Goal: Task Accomplishment & Management: Use online tool/utility

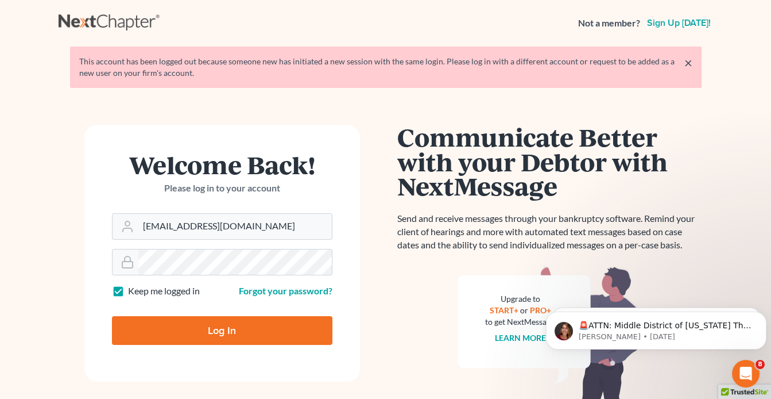
click at [229, 335] on input "Log In" at bounding box center [222, 330] width 221 height 29
type input "Thinking..."
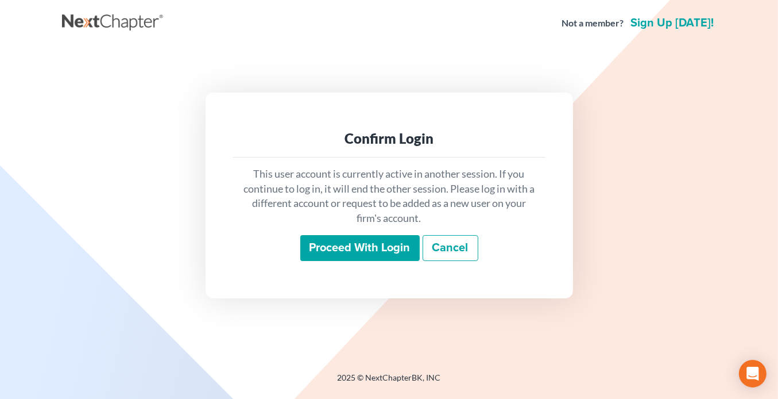
click at [391, 249] on input "Proceed with login" at bounding box center [359, 248] width 119 height 26
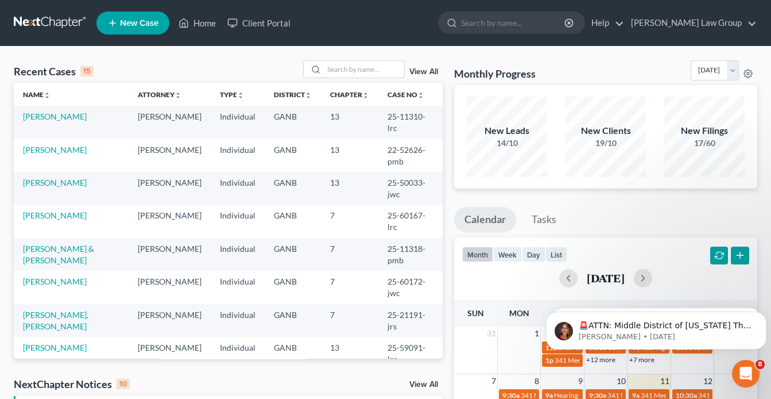
drag, startPoint x: 341, startPoint y: 72, endPoint x: 343, endPoint y: 80, distance: 9.1
click at [341, 71] on input "search" at bounding box center [364, 69] width 80 height 17
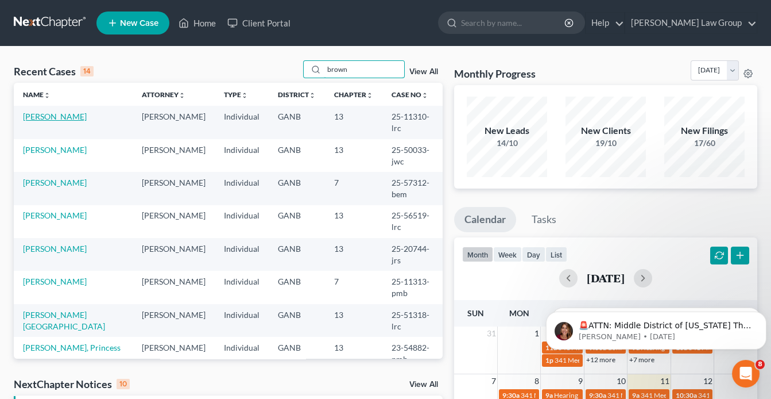
type input "brown"
click at [68, 115] on link "[PERSON_NAME]" at bounding box center [55, 116] width 64 height 10
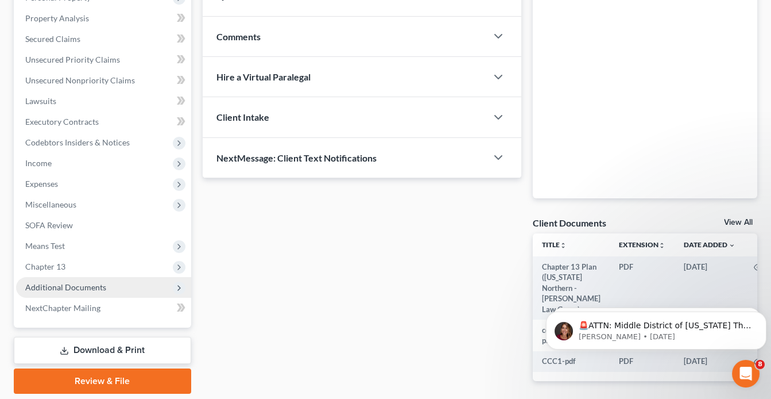
scroll to position [276, 0]
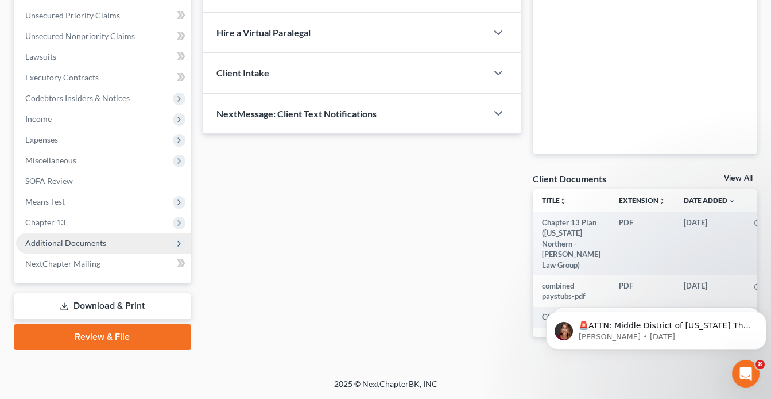
click at [89, 238] on span "Additional Documents" at bounding box center [65, 243] width 81 height 10
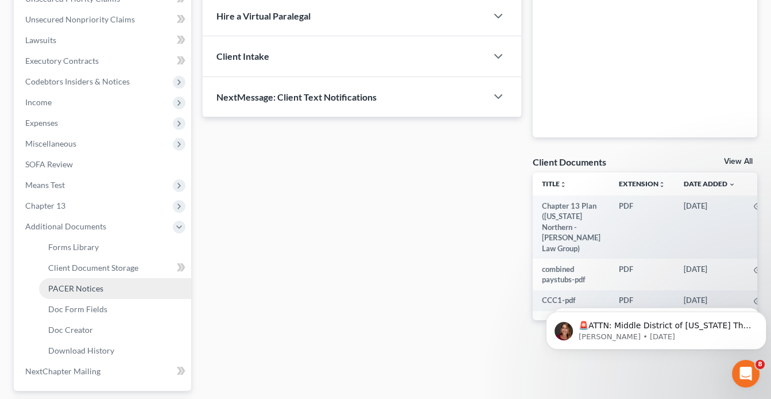
click at [76, 288] on span "PACER Notices" at bounding box center [75, 288] width 55 height 10
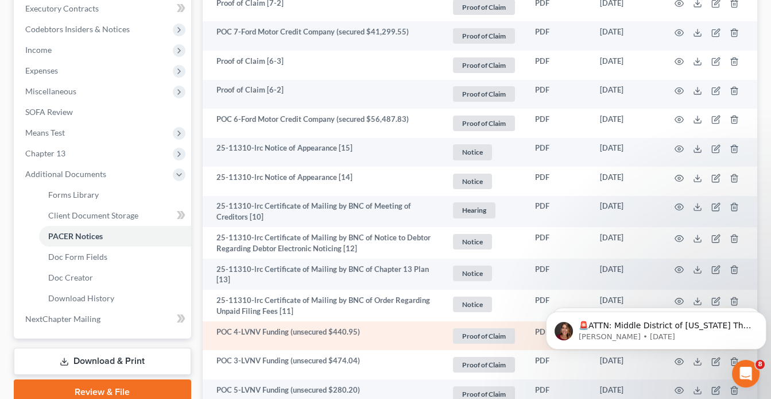
scroll to position [414, 0]
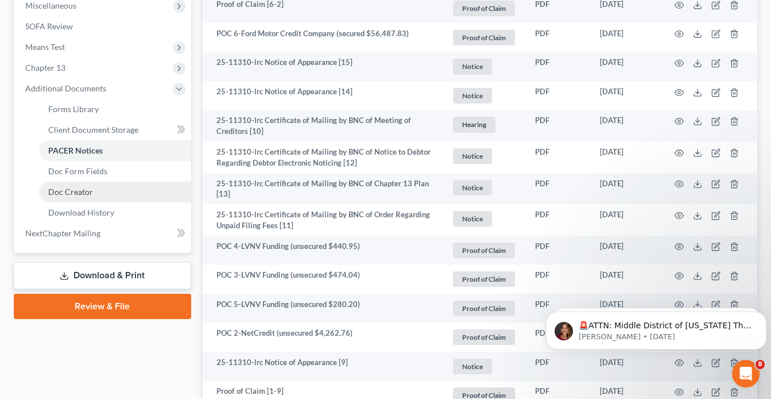
click at [81, 188] on span "Doc Creator" at bounding box center [70, 192] width 45 height 10
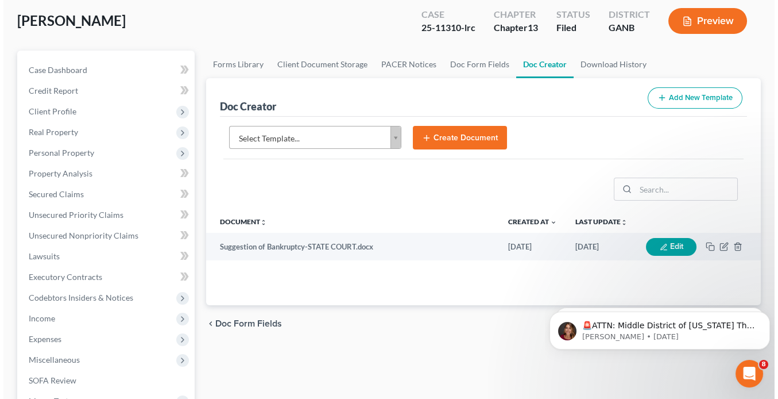
scroll to position [92, 0]
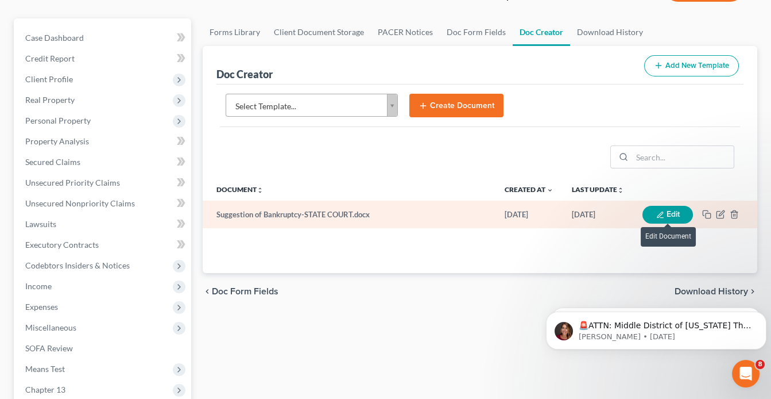
click at [670, 208] on button "Edit" at bounding box center [668, 215] width 51 height 18
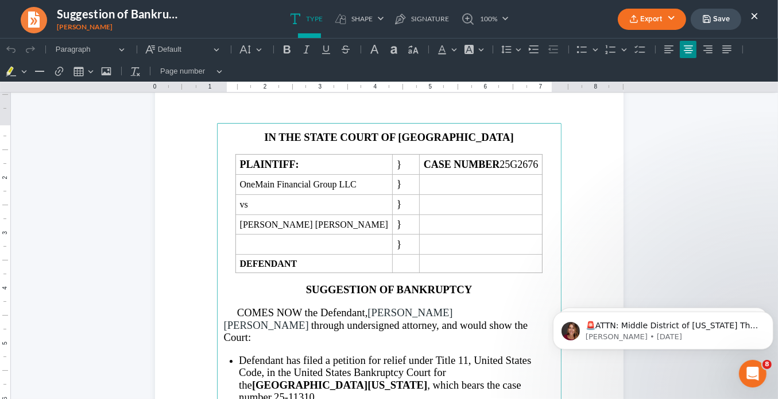
scroll to position [0, 0]
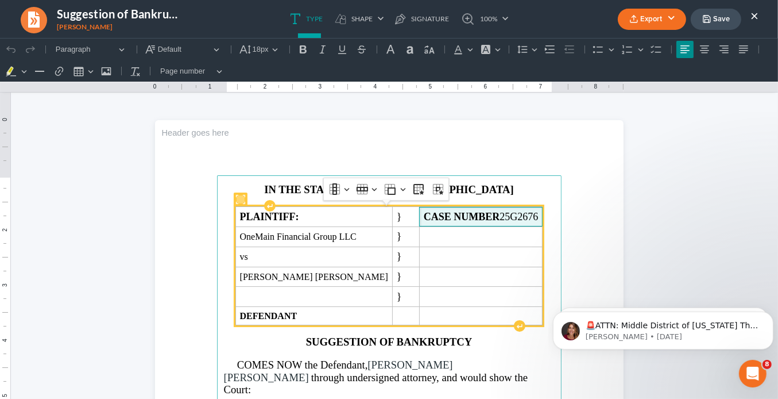
drag, startPoint x: 521, startPoint y: 215, endPoint x: 481, endPoint y: 214, distance: 40.2
click at [481, 214] on td "CASE NUMBER 25G2676" at bounding box center [480, 216] width 123 height 20
copy span "25G2676"
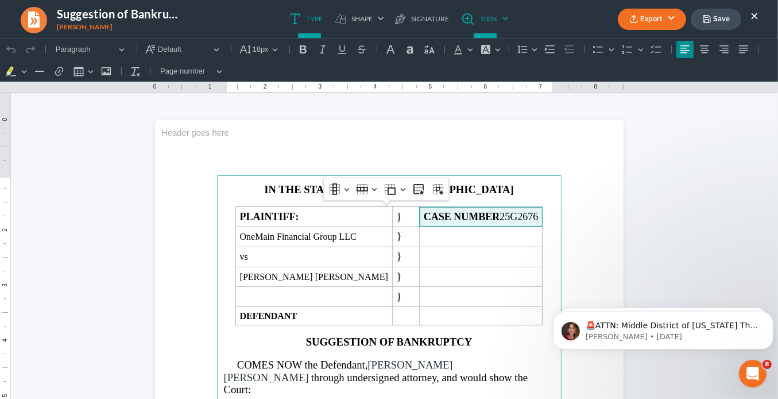
drag, startPoint x: 753, startPoint y: 17, endPoint x: 458, endPoint y: 12, distance: 295.2
click at [753, 17] on button "×" at bounding box center [755, 16] width 8 height 14
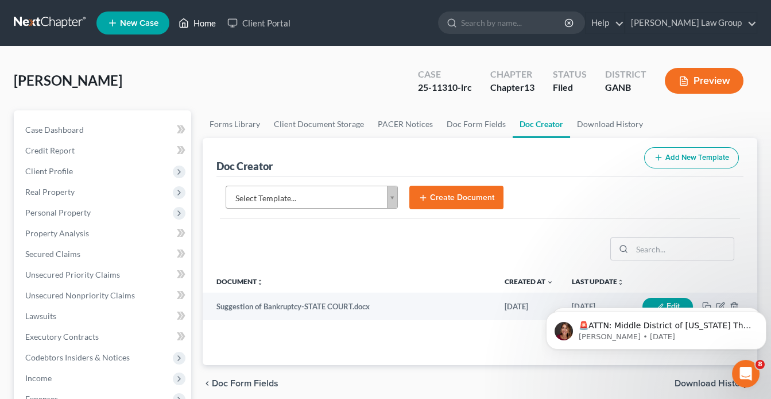
click at [211, 23] on link "Home" at bounding box center [197, 23] width 49 height 21
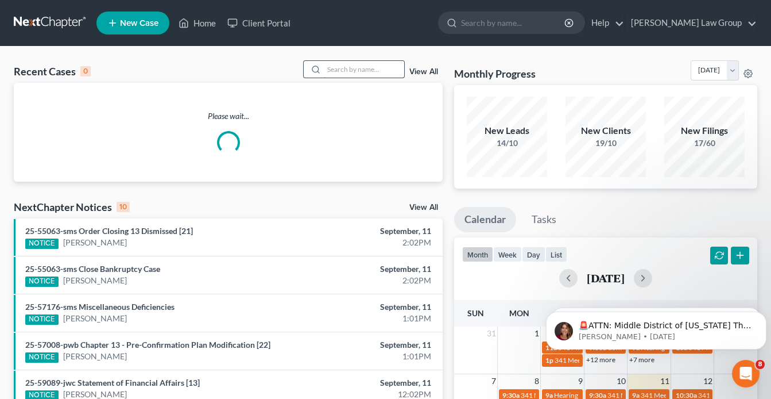
click at [341, 70] on input "search" at bounding box center [364, 69] width 80 height 17
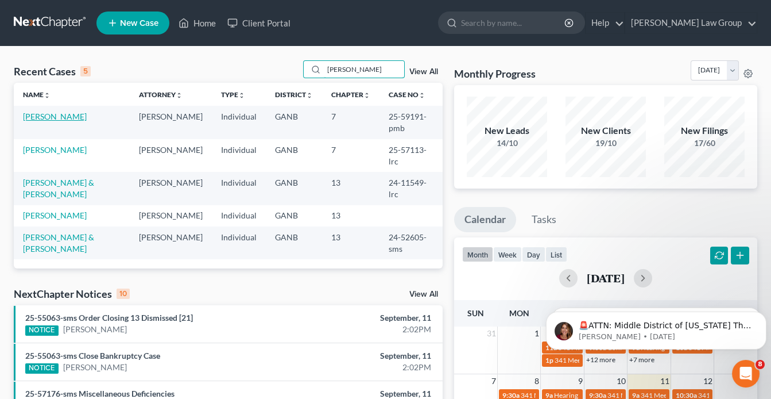
type input "[PERSON_NAME]"
click at [65, 118] on link "[PERSON_NAME]" at bounding box center [55, 116] width 64 height 10
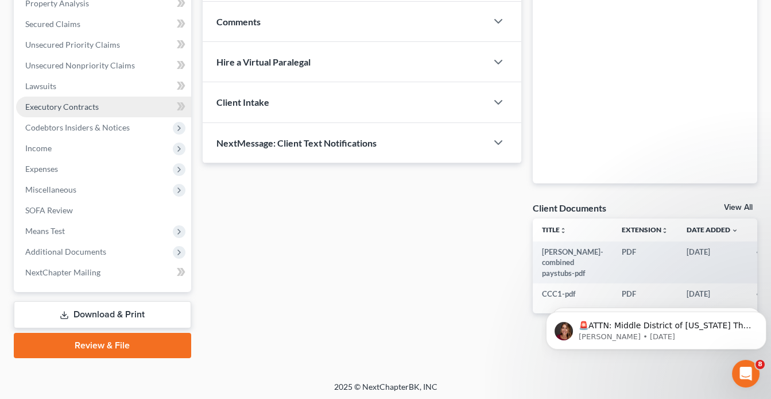
scroll to position [231, 0]
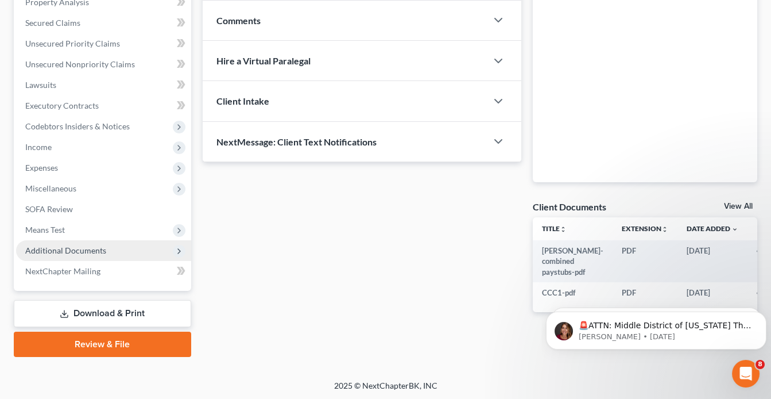
click at [103, 251] on span "Additional Documents" at bounding box center [65, 250] width 81 height 10
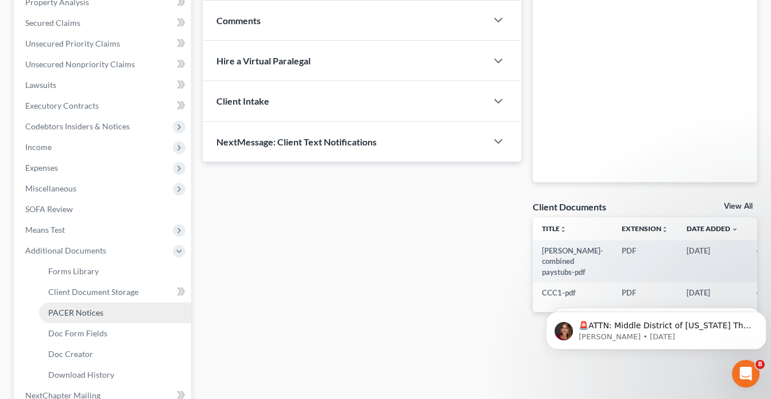
click at [92, 312] on span "PACER Notices" at bounding box center [75, 312] width 55 height 10
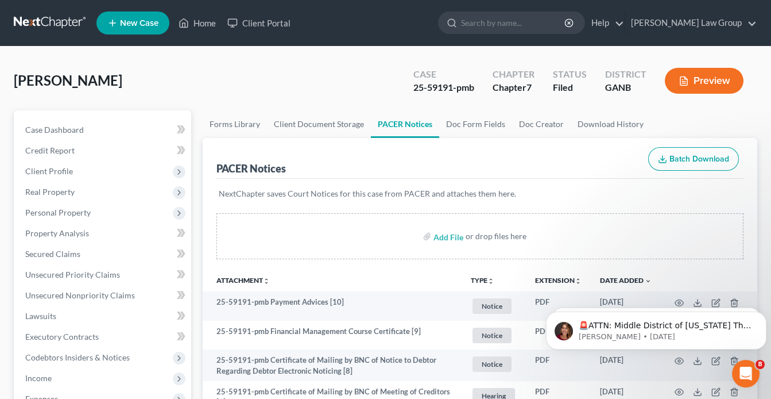
scroll to position [92, 0]
